Goal: Information Seeking & Learning: Learn about a topic

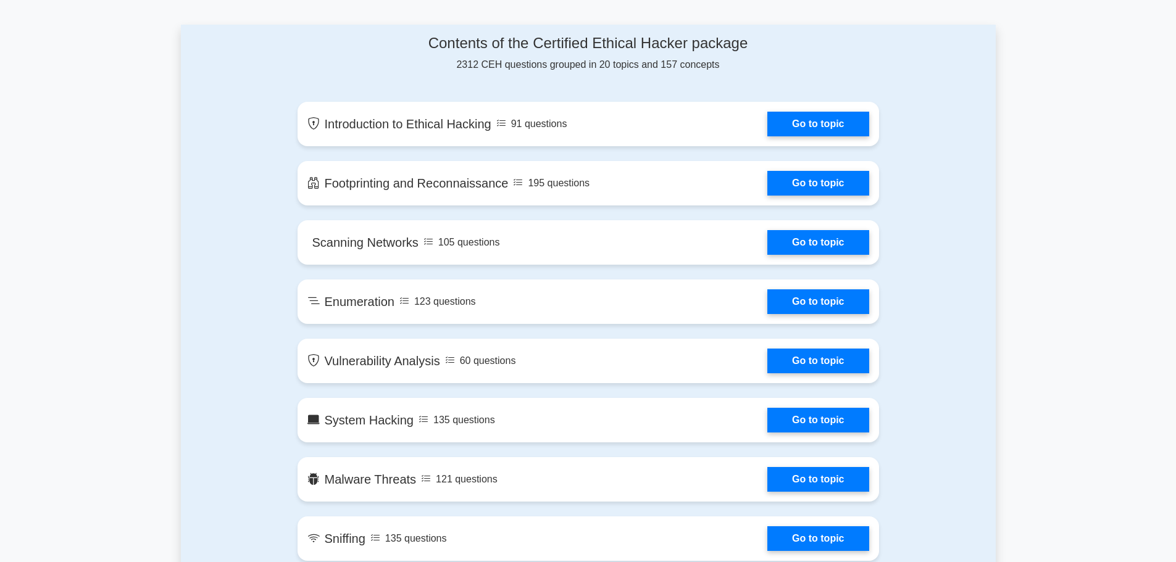
scroll to position [494, 0]
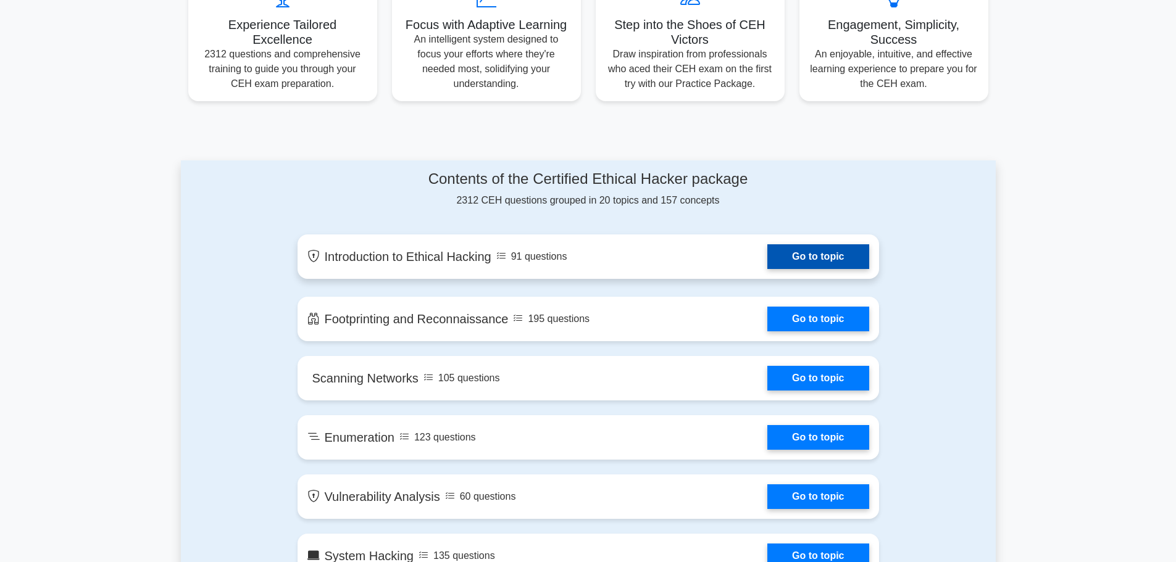
click at [786, 252] on link "Go to topic" at bounding box center [817, 256] width 101 height 25
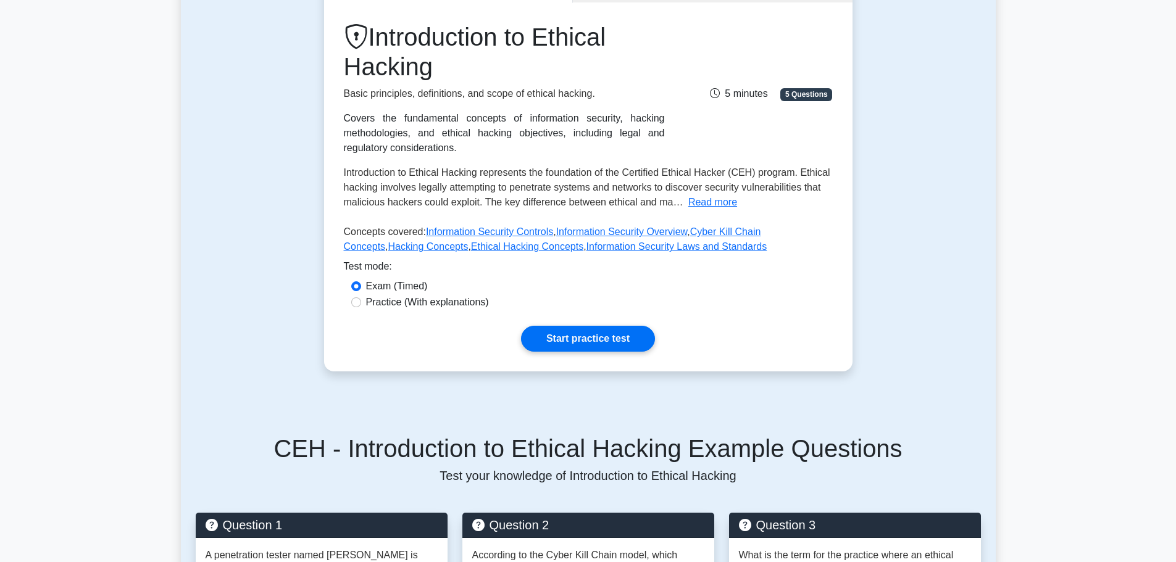
scroll to position [85, 0]
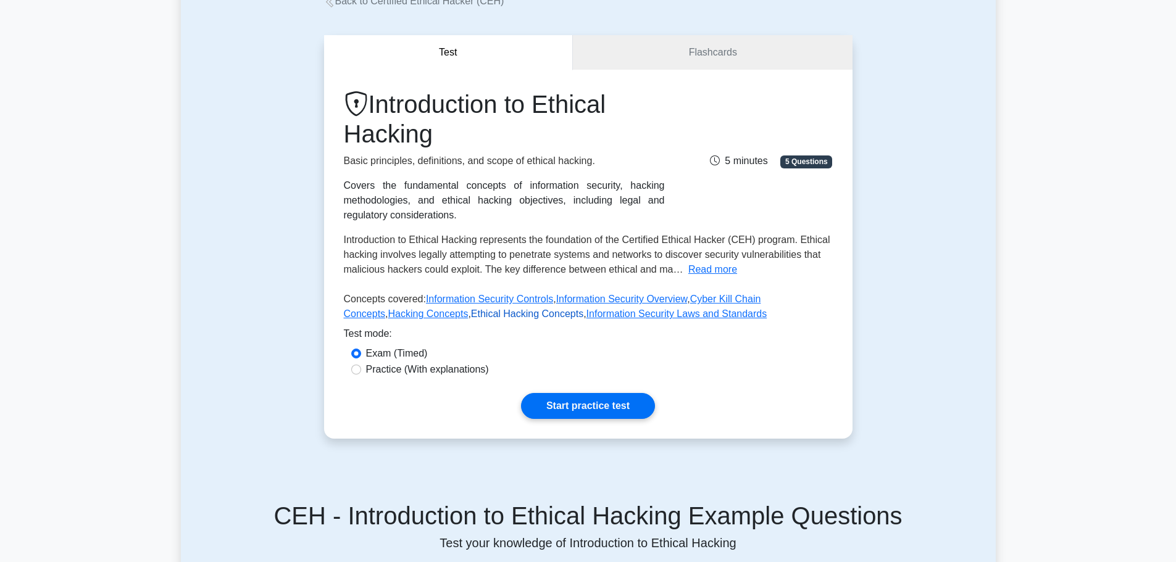
click at [471, 313] on link "Ethical Hacking Concepts" at bounding box center [527, 314] width 112 height 10
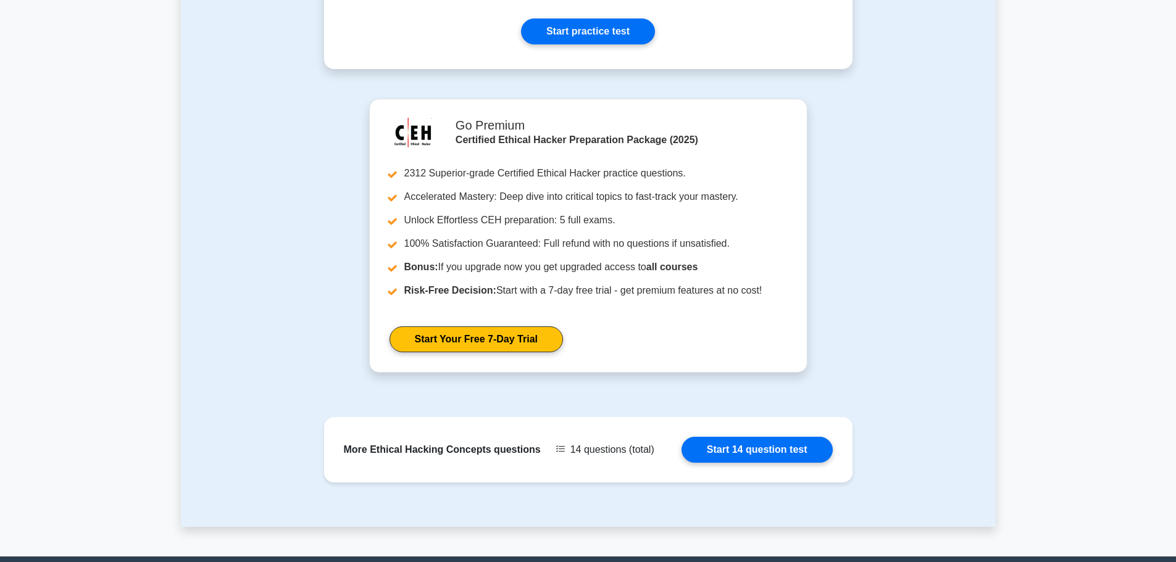
scroll to position [446, 0]
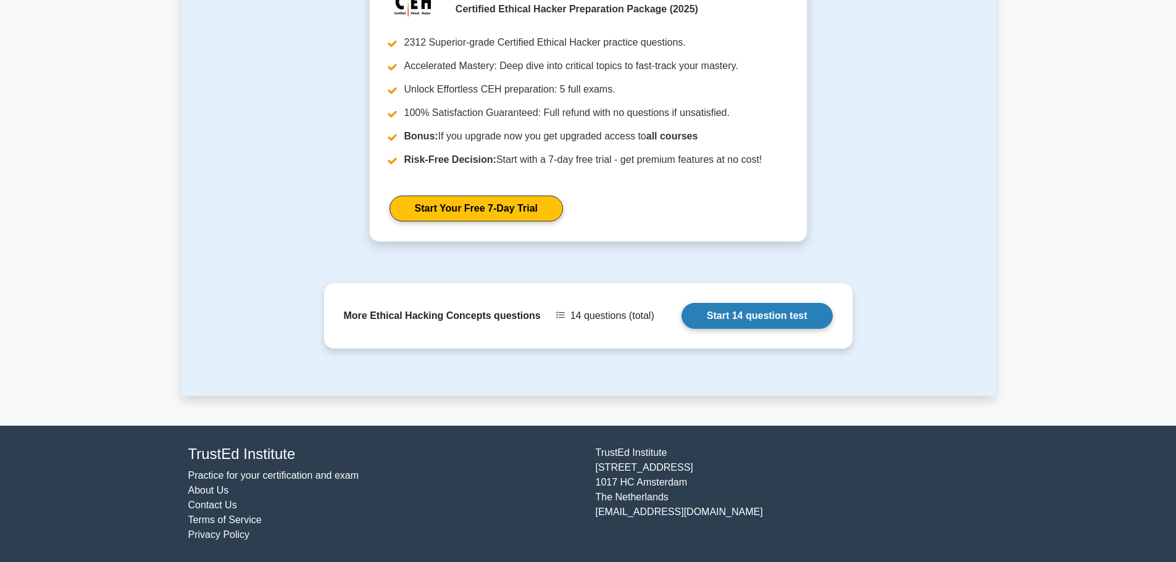
click at [787, 318] on link "Start 14 question test" at bounding box center [756, 316] width 151 height 26
